Goal: Information Seeking & Learning: Learn about a topic

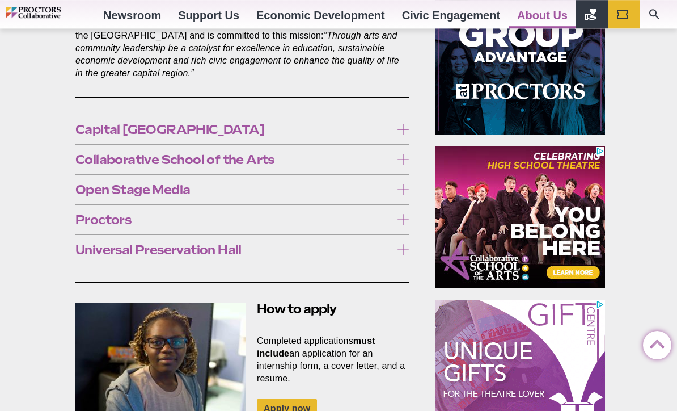
scroll to position [727, 0]
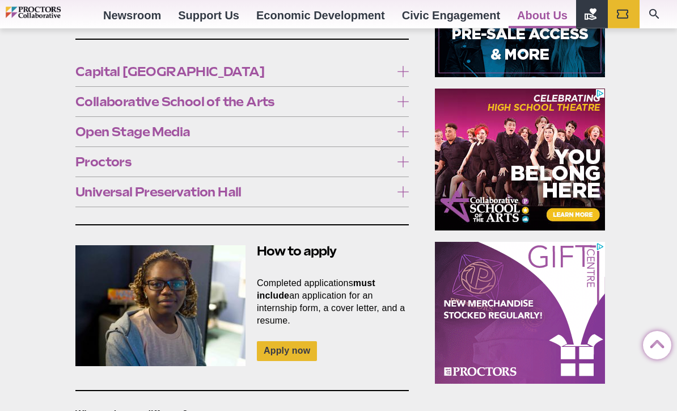
click at [88, 182] on label "Universal Preservation Hall" at bounding box center [242, 192] width 334 height 21
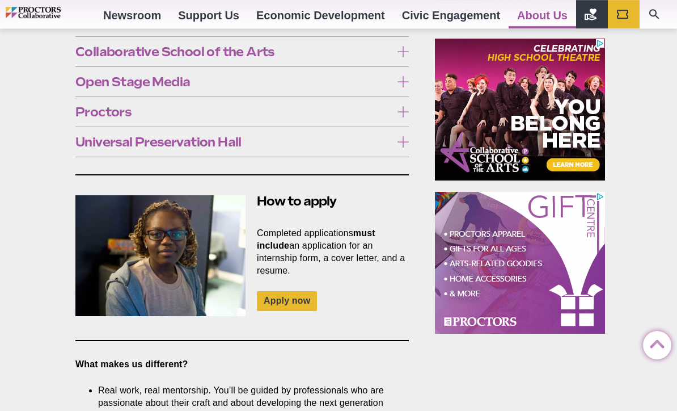
scroll to position [700, 0]
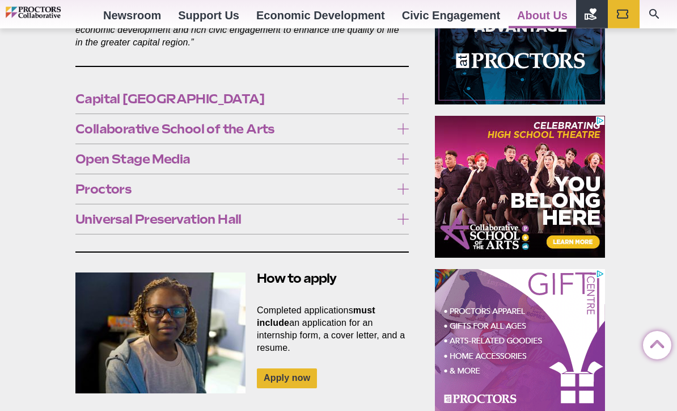
click at [95, 213] on span "Universal Preservation Hall" at bounding box center [233, 219] width 316 height 12
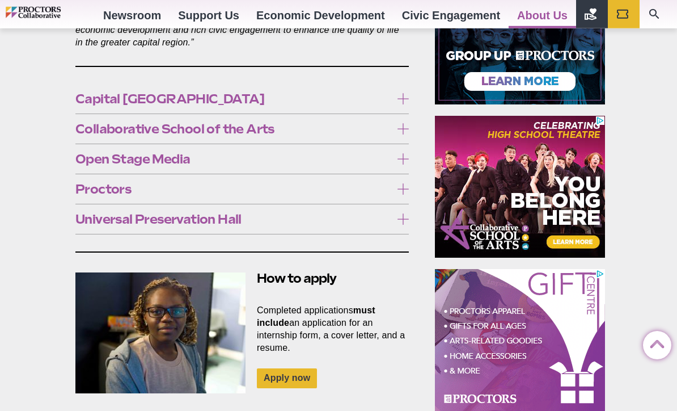
click at [88, 183] on span "Proctors" at bounding box center [233, 189] width 316 height 12
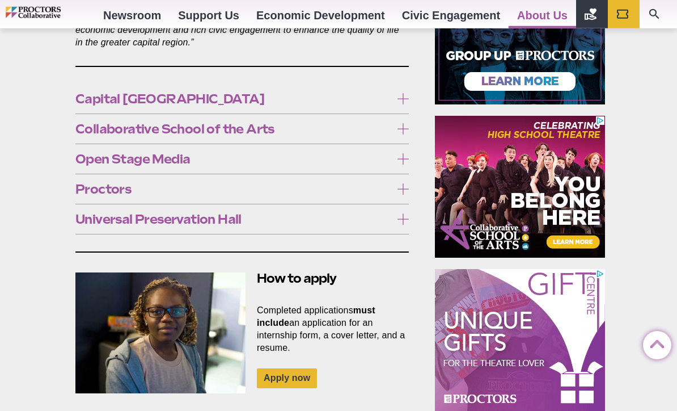
click at [89, 153] on span "Open Stage Media" at bounding box center [233, 159] width 316 height 12
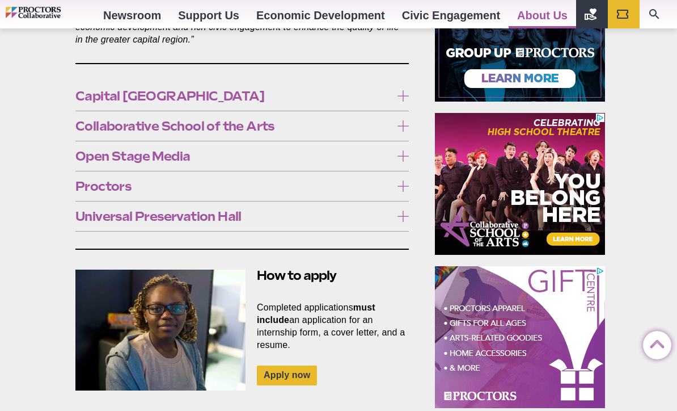
scroll to position [703, 0]
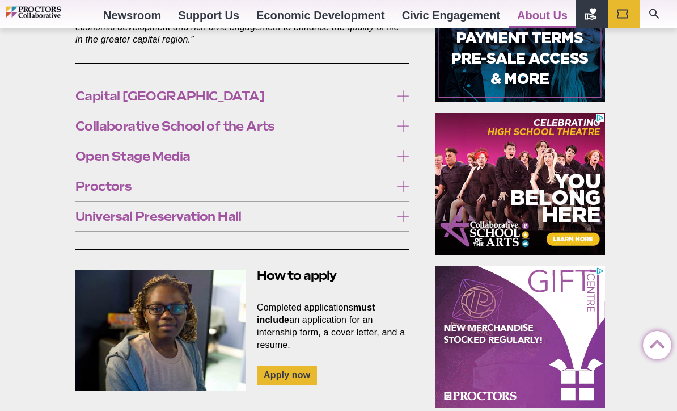
click at [91, 150] on span "Open Stage Media" at bounding box center [233, 156] width 316 height 12
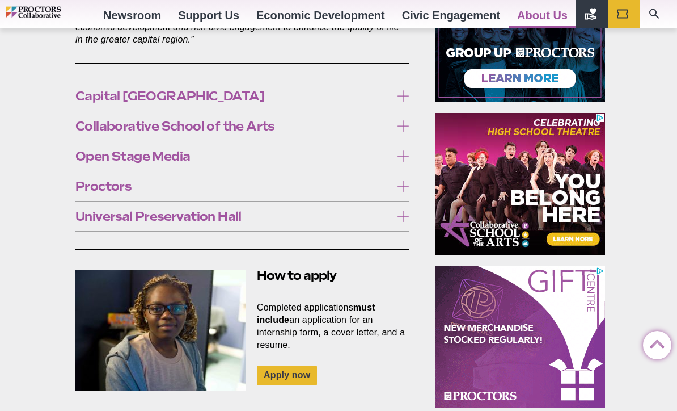
click at [94, 120] on span "Collaborative School of the Arts" at bounding box center [233, 126] width 316 height 12
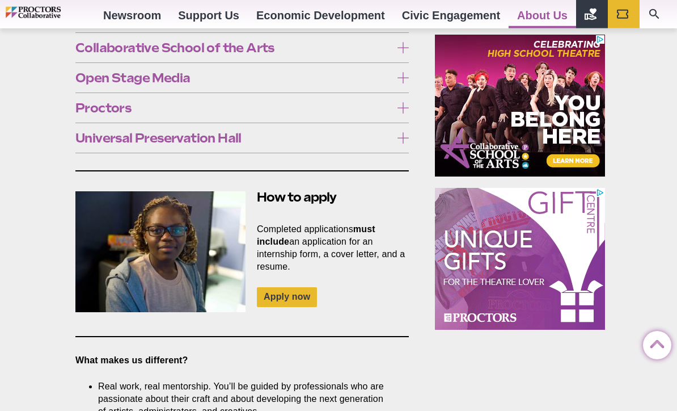
scroll to position [726, 0]
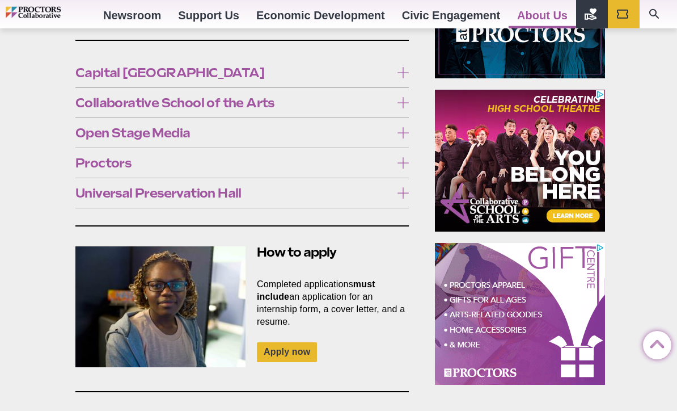
click at [101, 96] on span "Collaborative School of the Arts" at bounding box center [233, 102] width 316 height 12
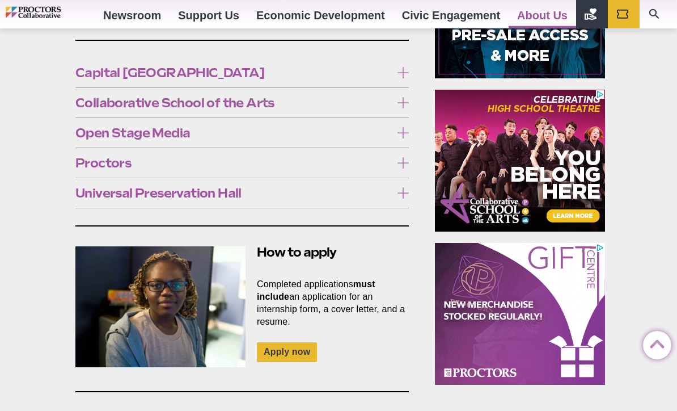
click at [92, 66] on span "Capital [GEOGRAPHIC_DATA]" at bounding box center [233, 72] width 316 height 12
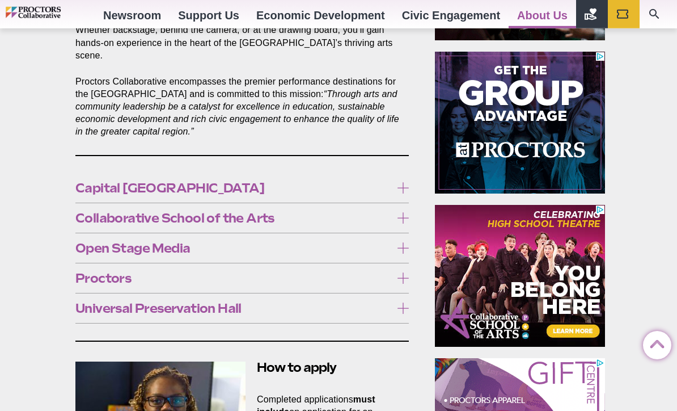
scroll to position [601, 0]
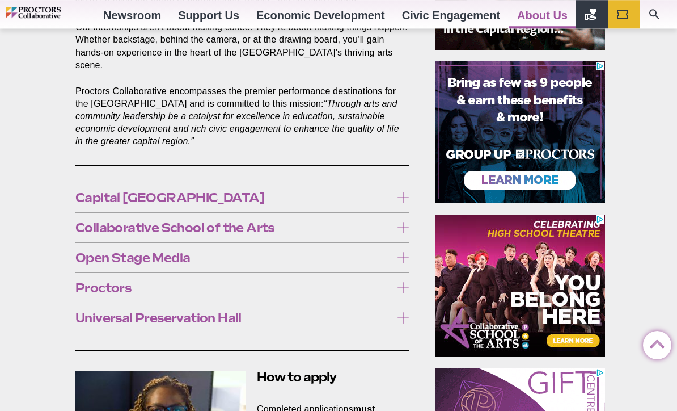
click at [100, 183] on div "Capital [GEOGRAPHIC_DATA] Capital Repertory Theatre is a proud member of the Le…" at bounding box center [242, 198] width 334 height 30
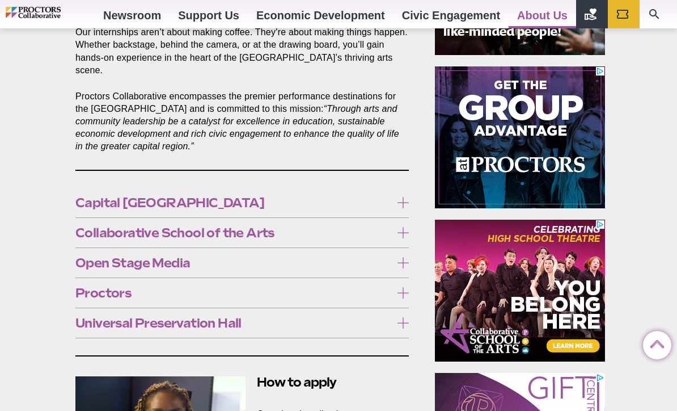
scroll to position [595, 0]
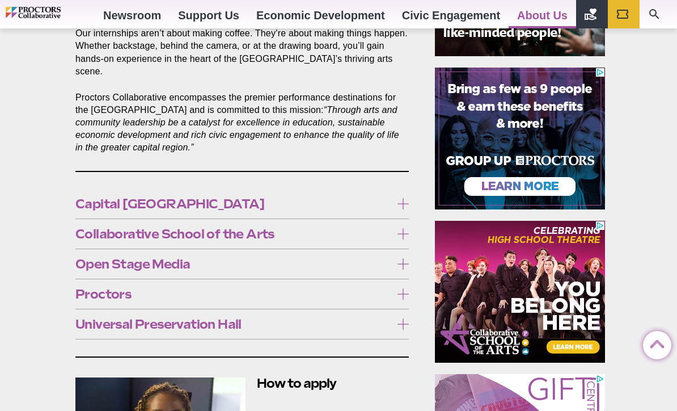
click at [102, 197] on span "Capital [GEOGRAPHIC_DATA]" at bounding box center [233, 203] width 316 height 12
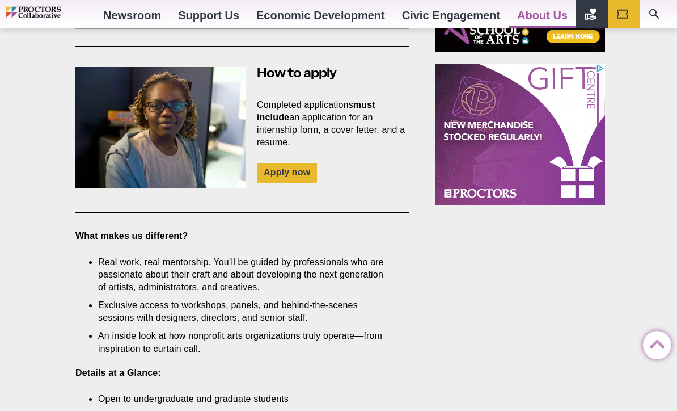
scroll to position [800, 0]
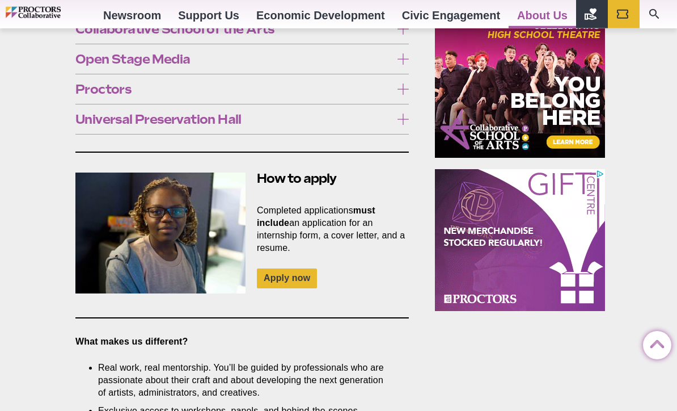
click at [108, 83] on span "Proctors" at bounding box center [233, 89] width 316 height 12
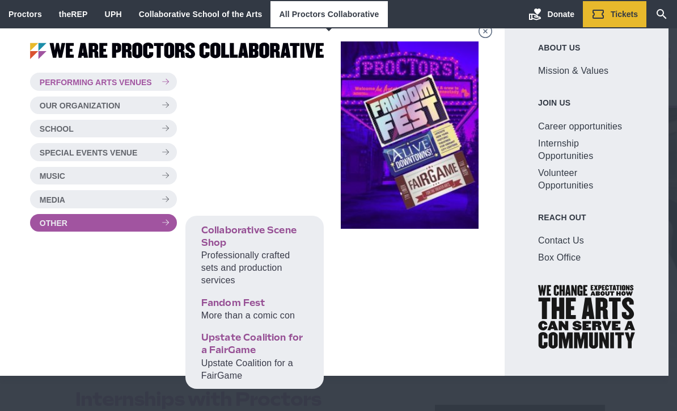
scroll to position [13, 0]
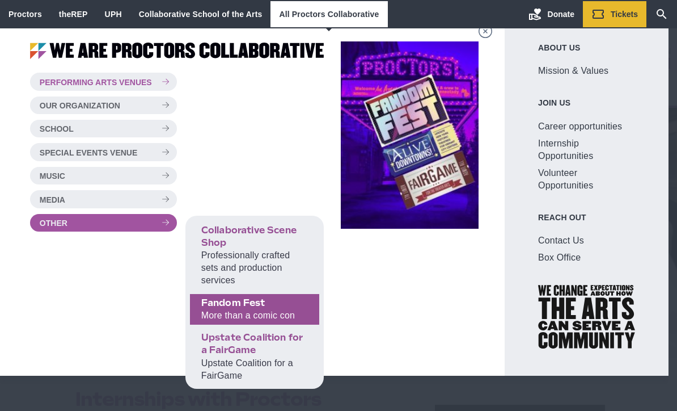
click at [226, 309] on link "Fandom Fest More than a comic con" at bounding box center [254, 309] width 129 height 31
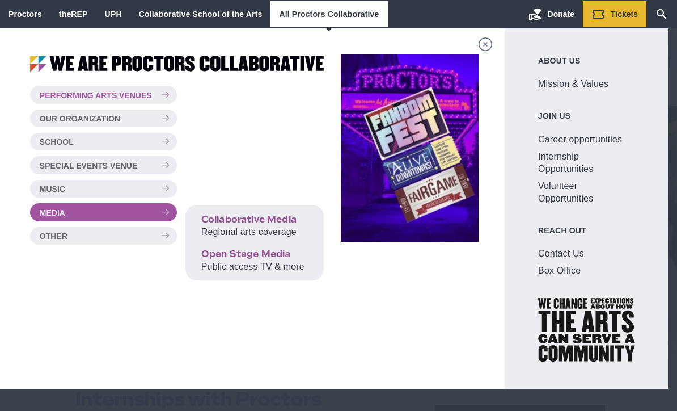
scroll to position [0, 0]
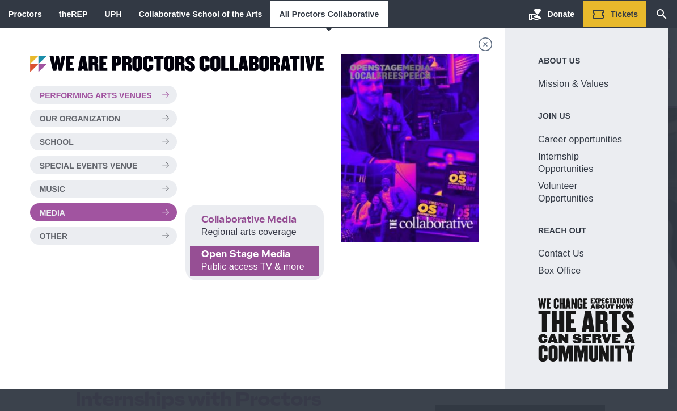
click at [280, 251] on span "Open Stage Media" at bounding box center [254, 254] width 107 height 12
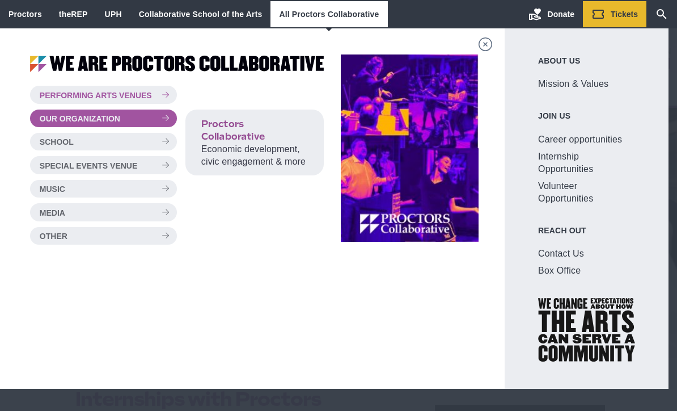
click at [68, 97] on span "Performing Arts Venues" at bounding box center [96, 95] width 112 height 8
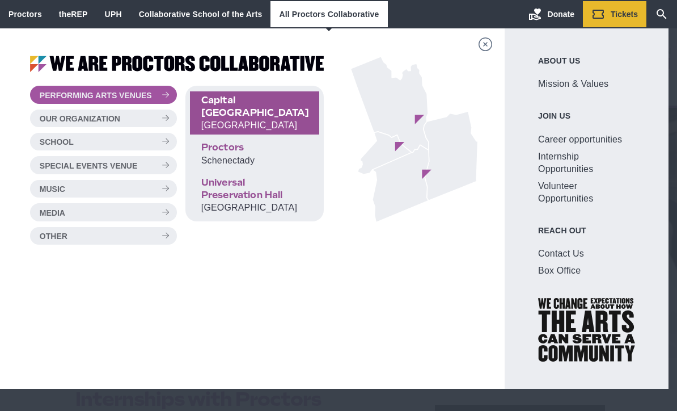
click at [221, 100] on span "Capital [GEOGRAPHIC_DATA]" at bounding box center [254, 106] width 107 height 25
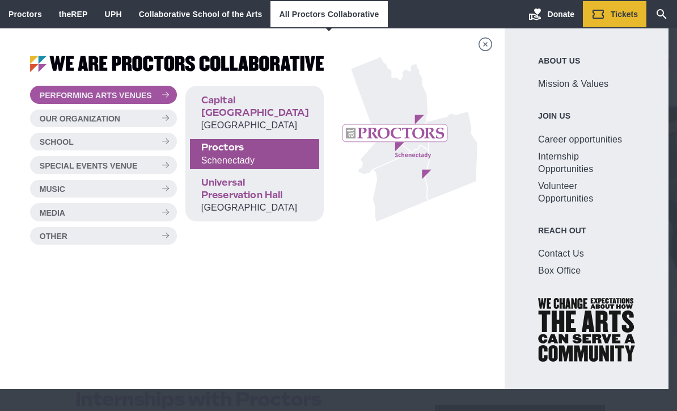
click at [223, 159] on span "Schenectady" at bounding box center [227, 160] width 53 height 10
